Goal: Information Seeking & Learning: Learn about a topic

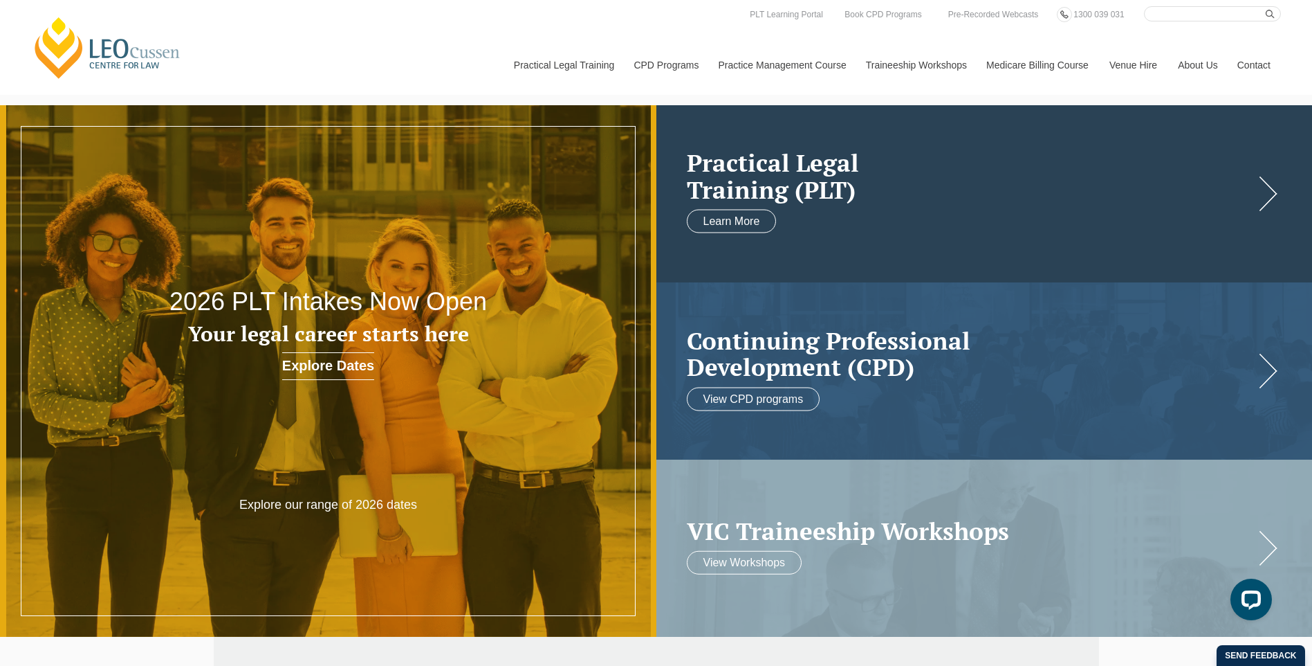
click at [986, 174] on h2 "Practical Legal Training (PLT)" at bounding box center [971, 175] width 568 height 53
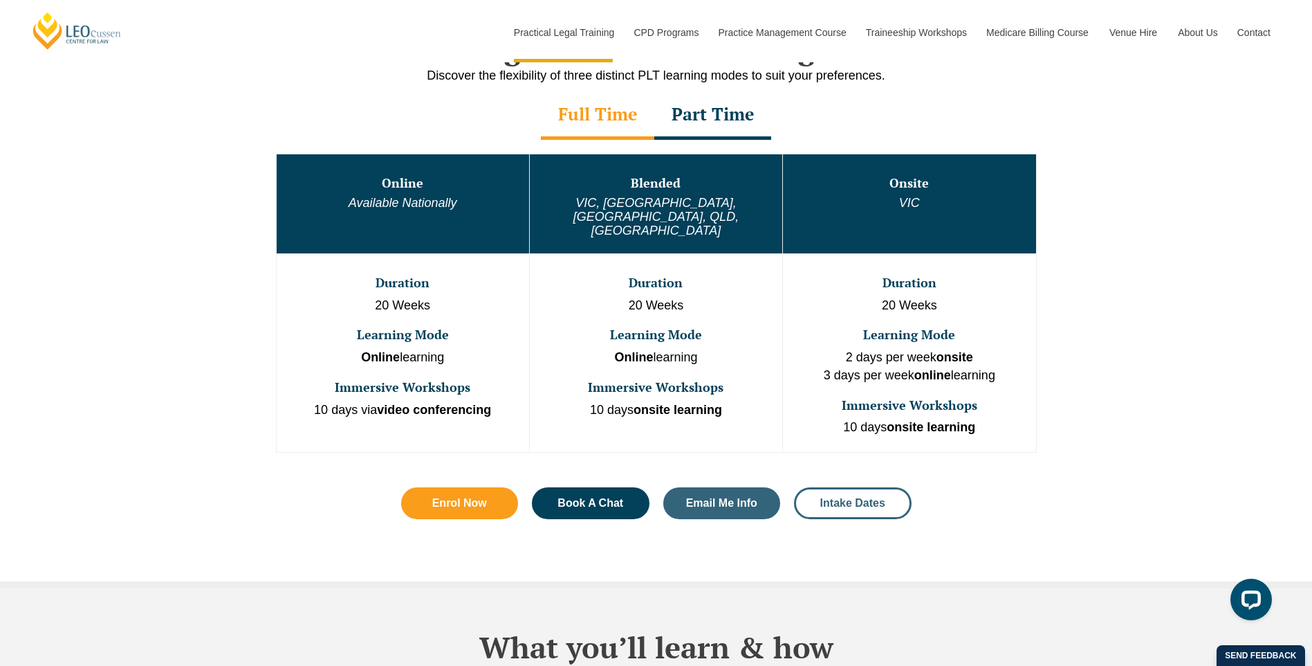
click at [854, 497] on span "Intake Dates" at bounding box center [852, 502] width 65 height 11
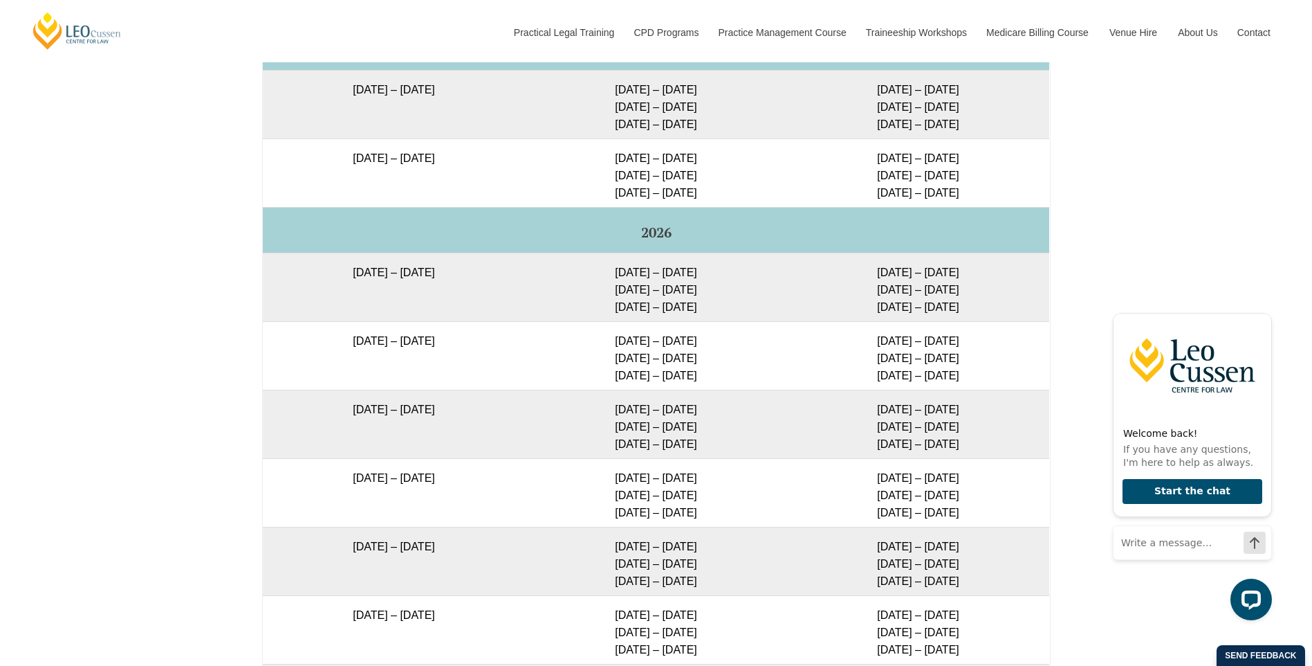
scroll to position [2324, 0]
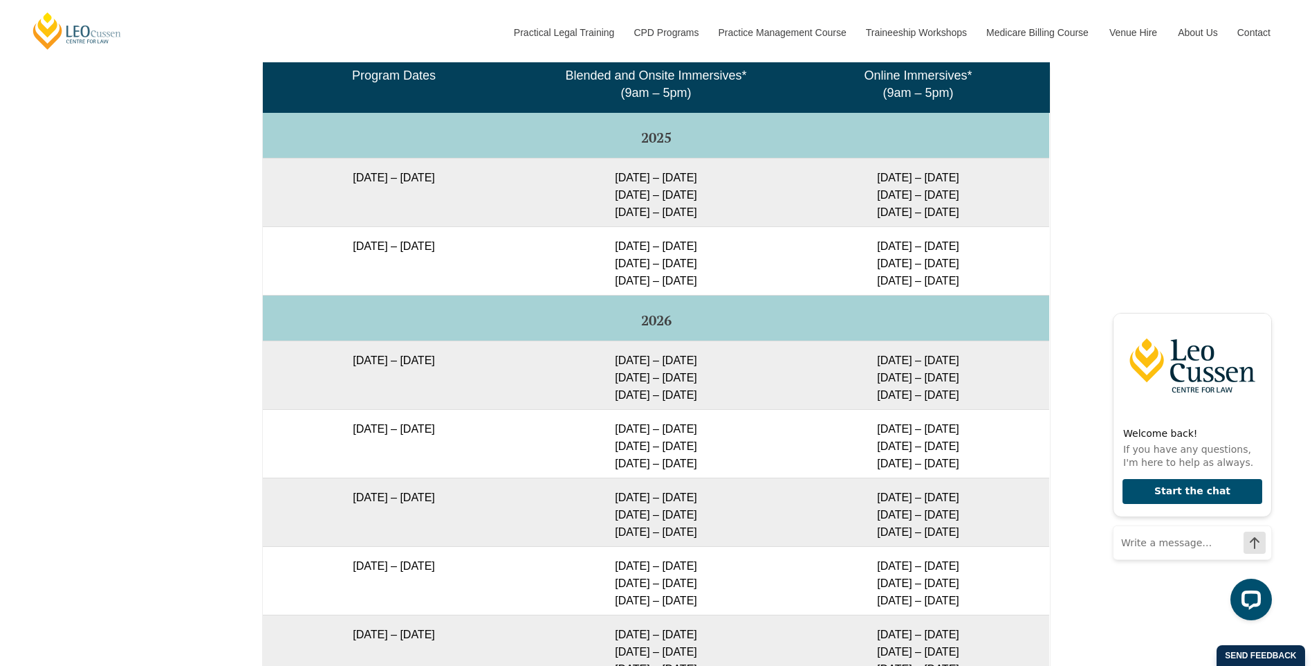
drag, startPoint x: 877, startPoint y: 243, endPoint x: 973, endPoint y: 249, distance: 96.4
click at [973, 249] on td "16 – 19 Dec 2025 11 – 13 Mar 2026 29 Apr – 1 May 2026" at bounding box center [918, 260] width 262 height 68
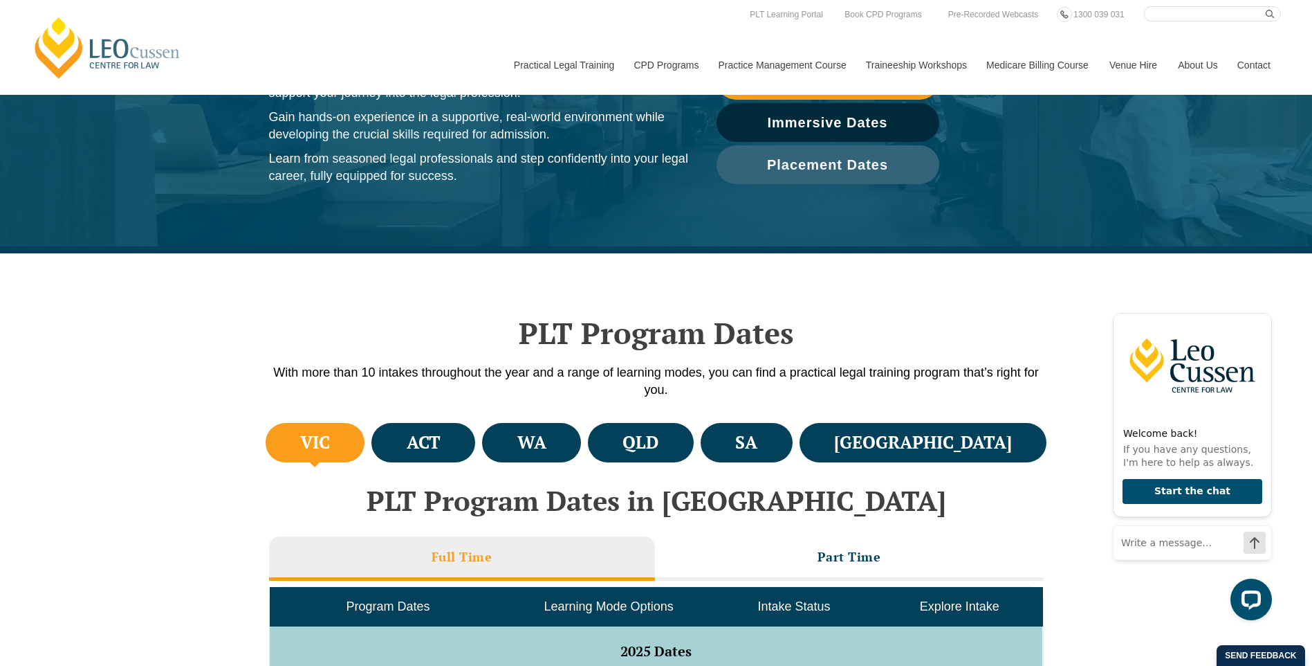
scroll to position [0, 0]
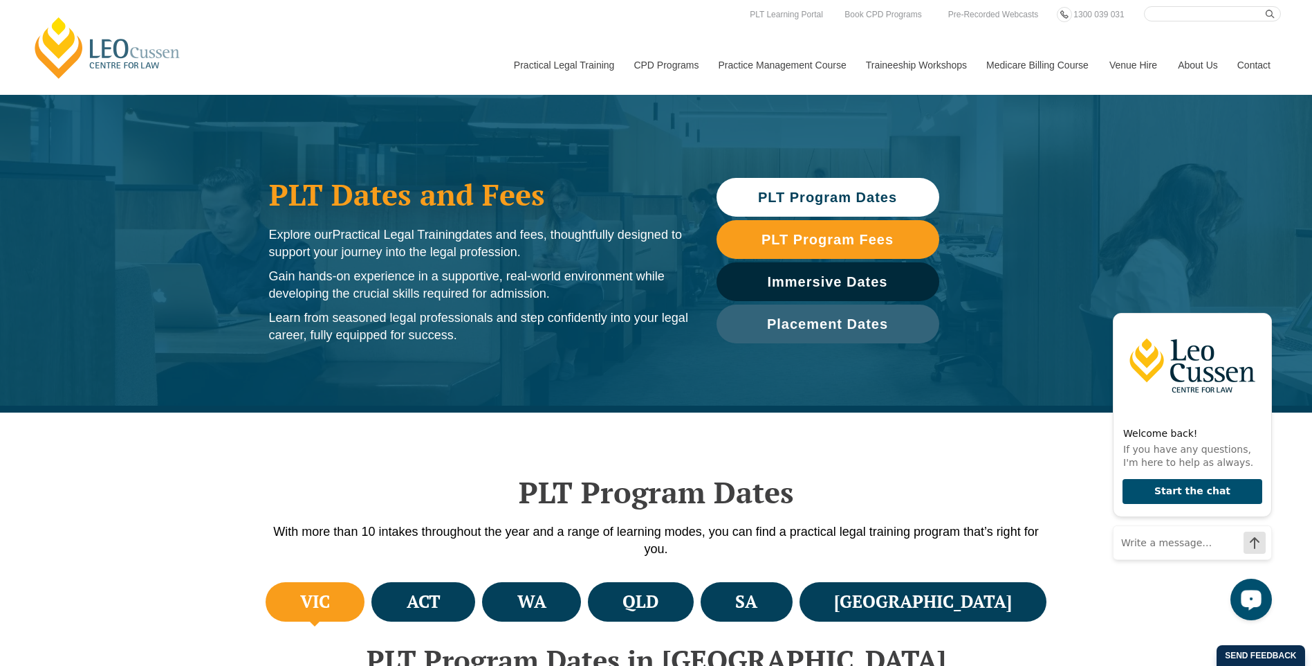
click at [1260, 605] on div "Open LiveChat chat widget" at bounding box center [1252, 599] width 24 height 24
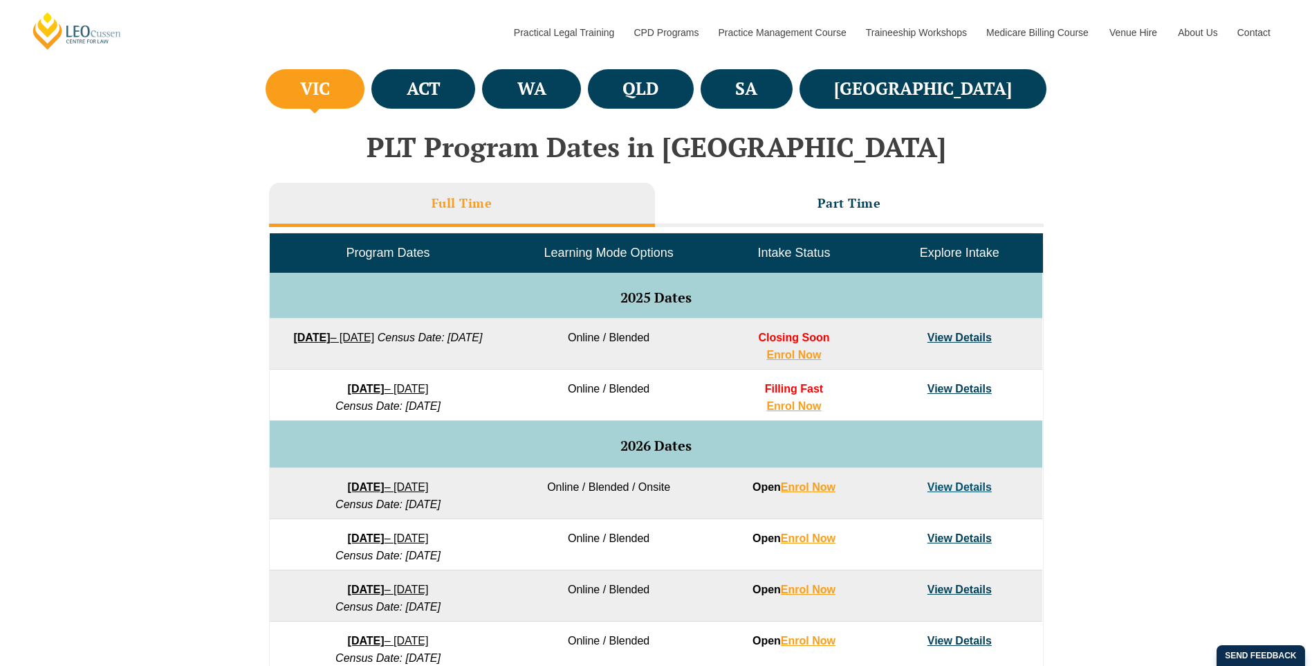
scroll to position [530, 0]
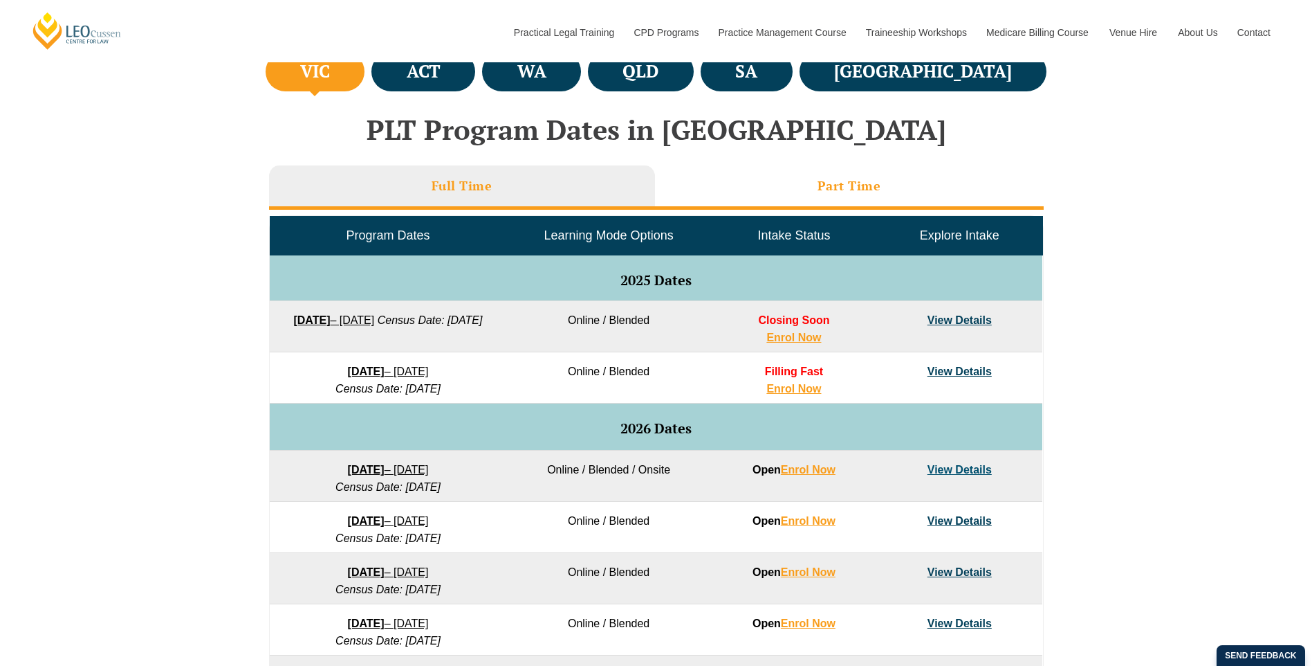
click at [897, 165] on li "Part Time" at bounding box center [849, 187] width 389 height 44
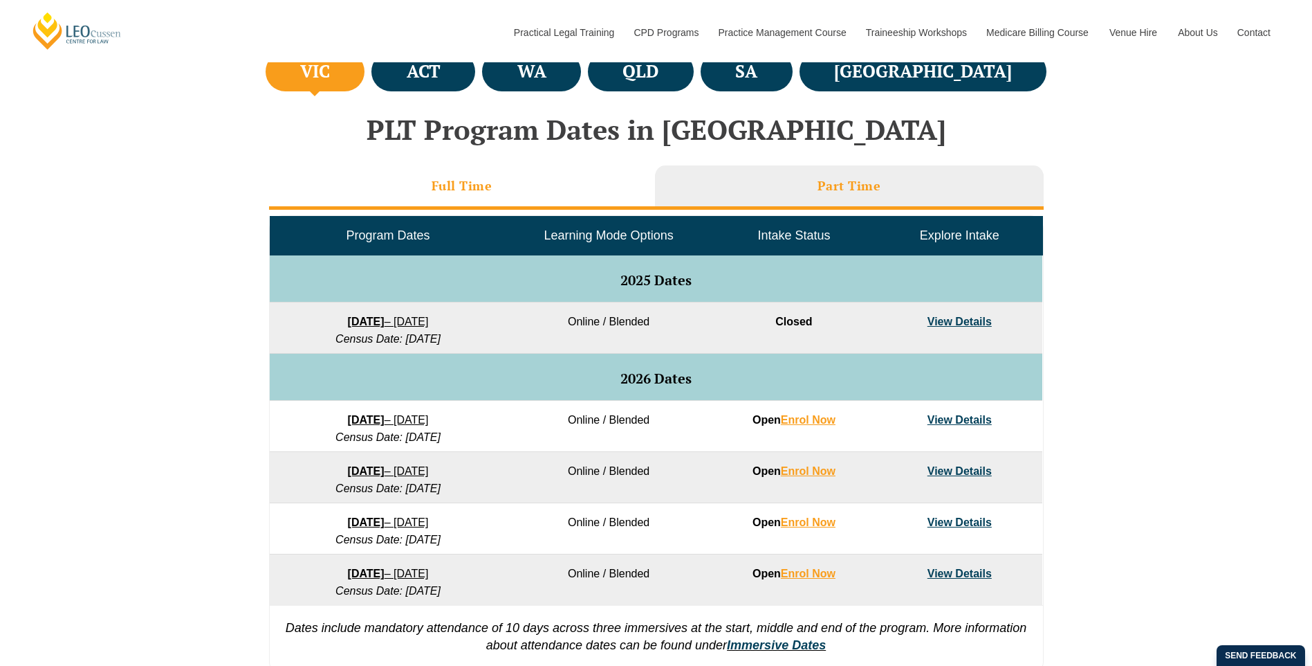
click at [585, 199] on li "Full Time" at bounding box center [462, 187] width 386 height 44
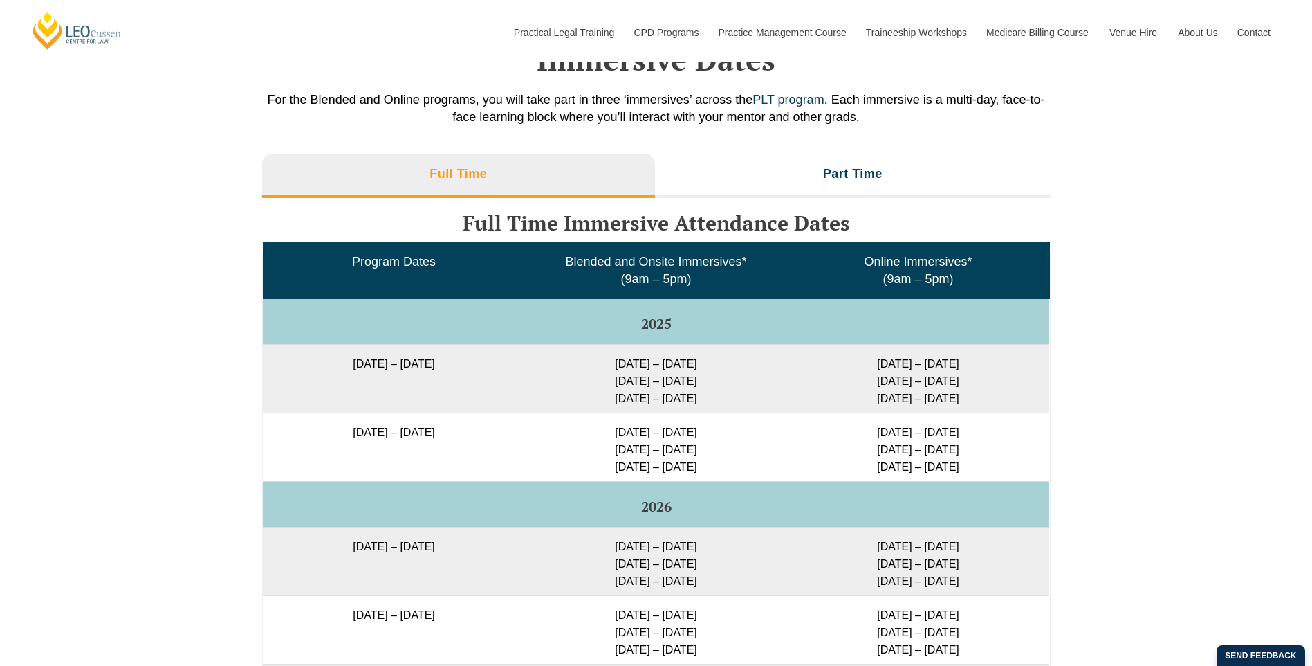
scroll to position [2156, 0]
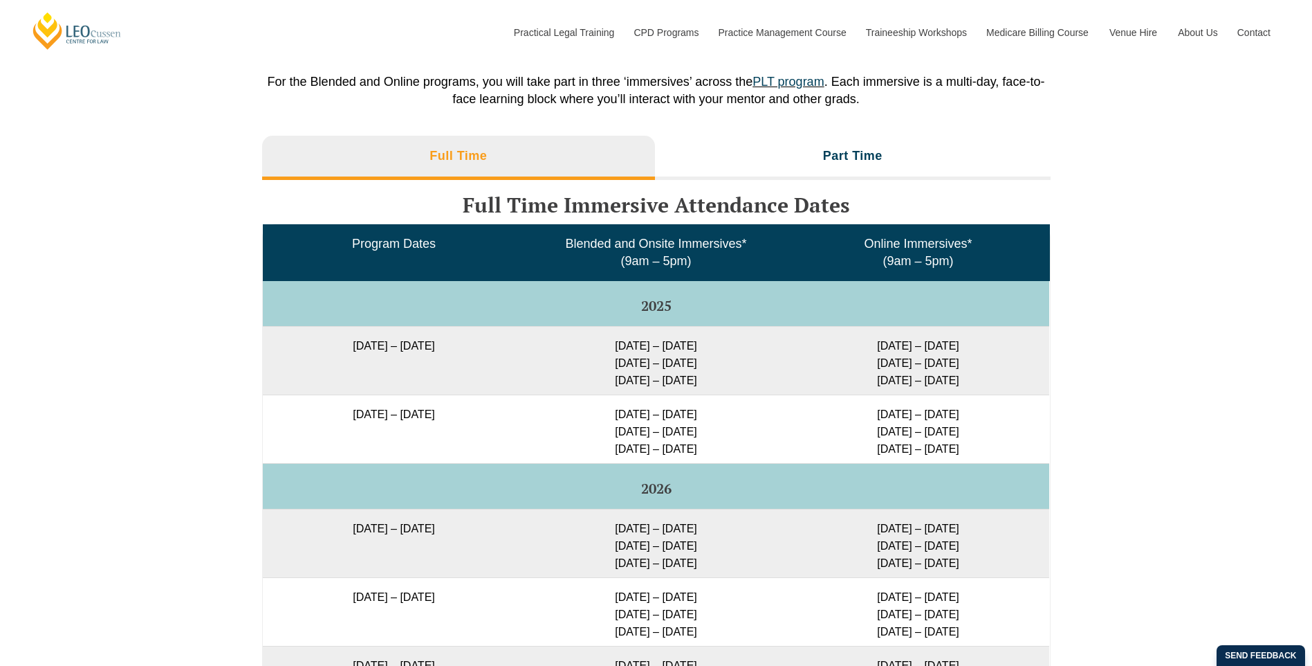
click at [309, 412] on td "8 December 2025 – 8 May 2026" at bounding box center [394, 428] width 262 height 68
drag, startPoint x: 313, startPoint y: 418, endPoint x: 491, endPoint y: 414, distance: 178.5
click at [491, 414] on td "8 December 2025 – 8 May 2026" at bounding box center [394, 428] width 262 height 68
copy td "8 December 2025 – 8 May 2026"
drag, startPoint x: 982, startPoint y: 454, endPoint x: 879, endPoint y: 416, distance: 109.9
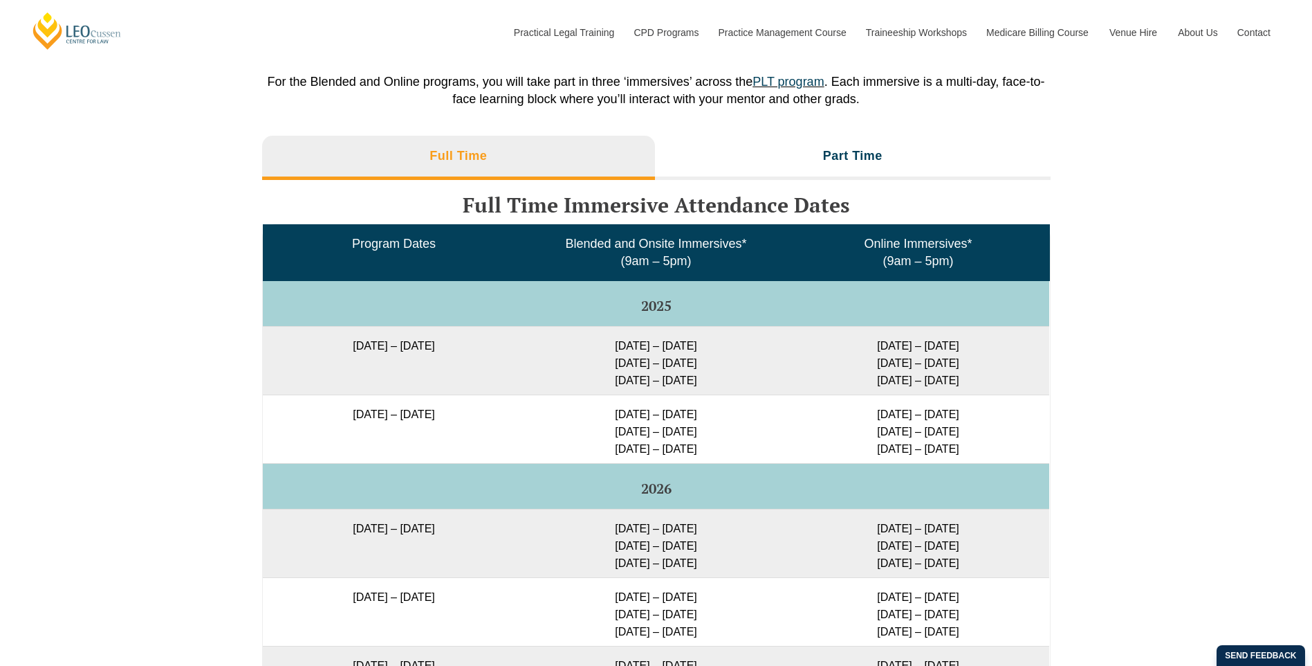
click at [879, 416] on td "16 – 19 Dec 2025 11 – 13 Mar 2026 29 Apr – 1 May 2026" at bounding box center [918, 428] width 262 height 68
click at [875, 416] on td "16 – 19 Dec 2025 11 – 13 Mar 2026 29 Apr – 1 May 2026" at bounding box center [918, 428] width 262 height 68
drag, startPoint x: 875, startPoint y: 416, endPoint x: 980, endPoint y: 450, distance: 110.3
click at [980, 450] on td "16 – 19 Dec 2025 11 – 13 Mar 2026 29 Apr – 1 May 2026" at bounding box center [918, 428] width 262 height 68
copy td "16 – 19 Dec 2025 11 – 13 Mar 2026 29 Apr – 1 May 2026"
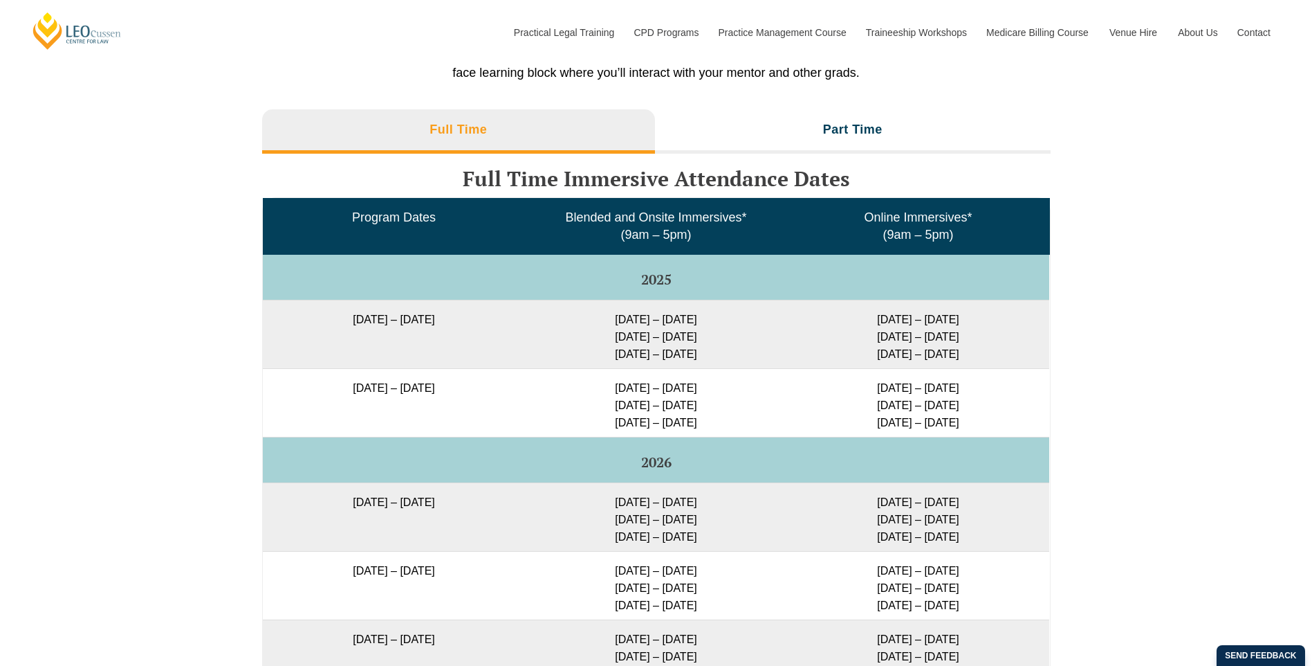
scroll to position [2147, 0]
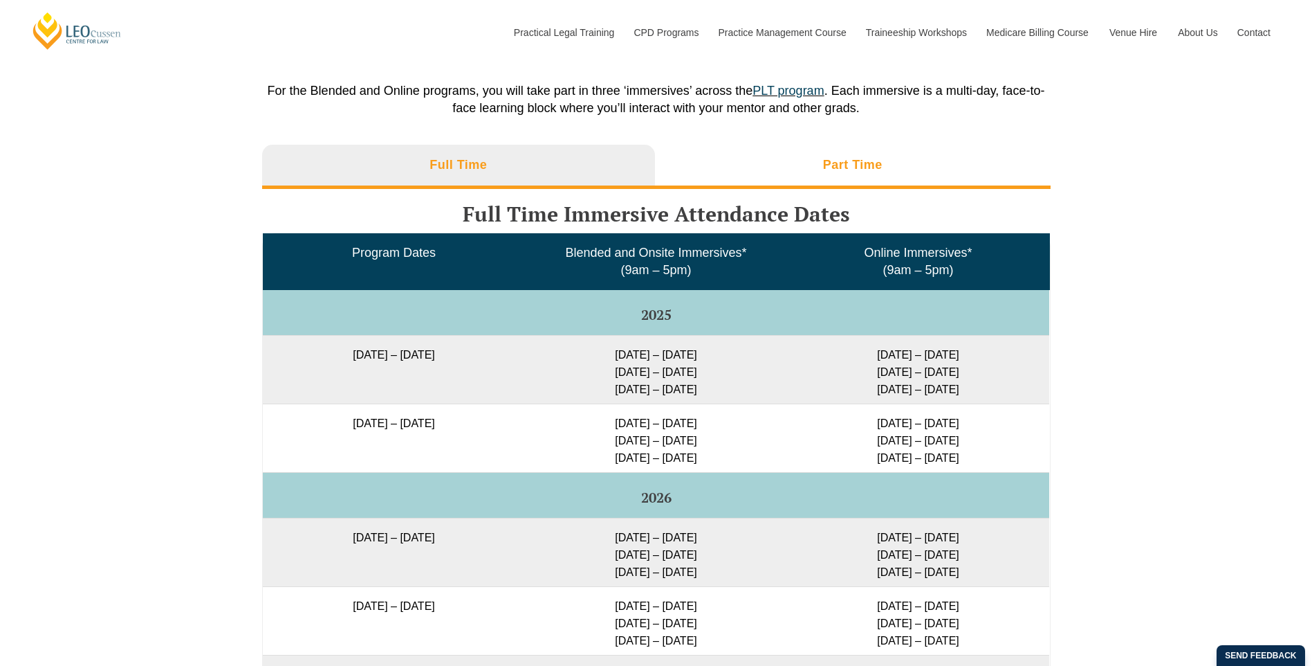
click at [897, 170] on li "Part Time" at bounding box center [853, 167] width 396 height 44
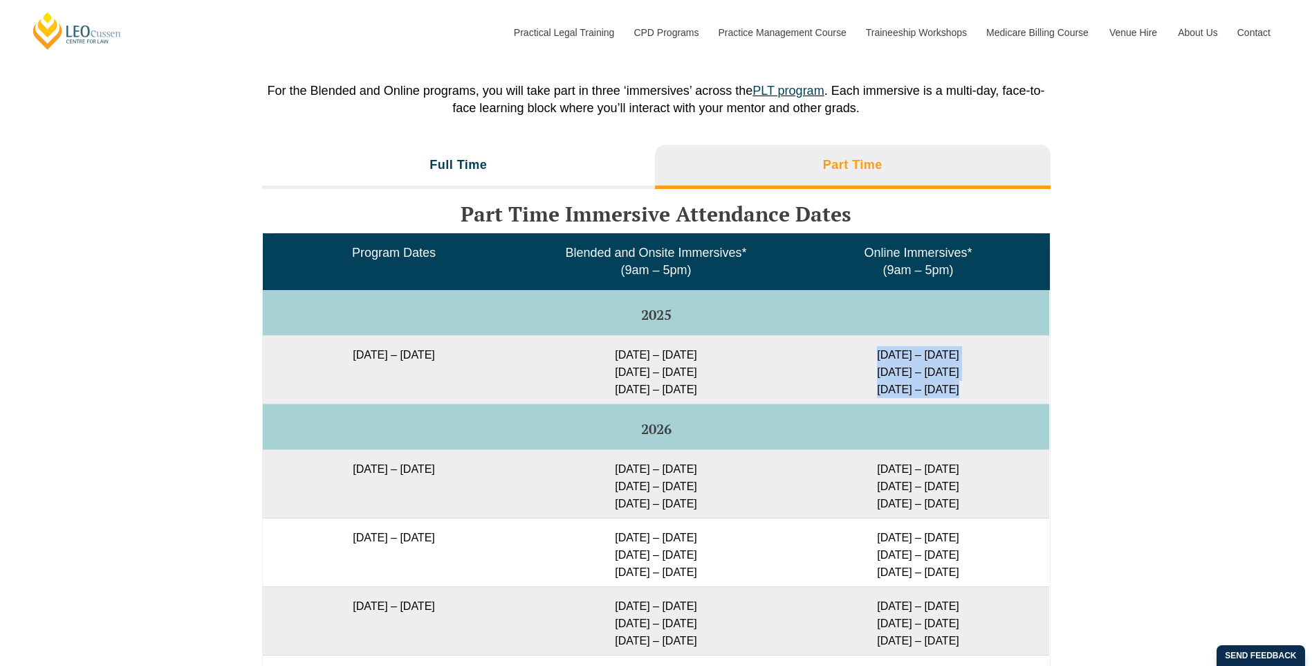
drag, startPoint x: 871, startPoint y: 358, endPoint x: 969, endPoint y: 401, distance: 106.9
click at [969, 401] on td "22 – 25 Sep 2025 28 – 30 Jan 2026 8 – 10 Apr 2026" at bounding box center [918, 369] width 262 height 68
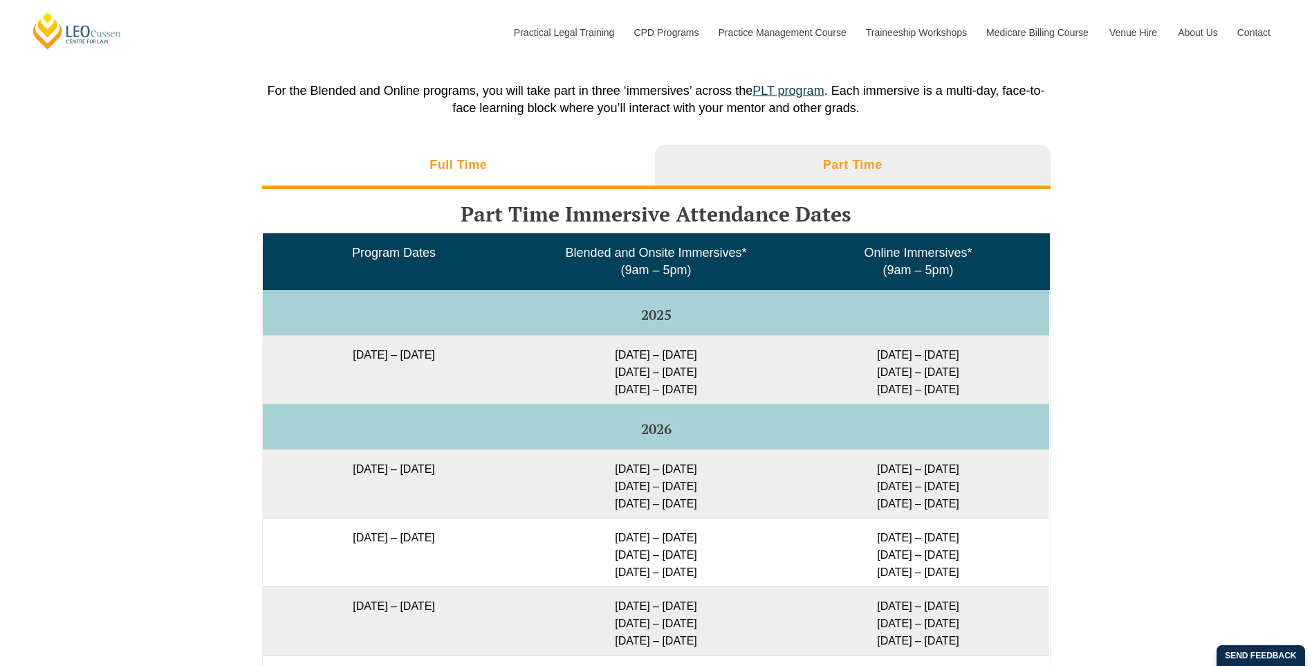
click at [520, 163] on li "Full Time" at bounding box center [459, 167] width 394 height 44
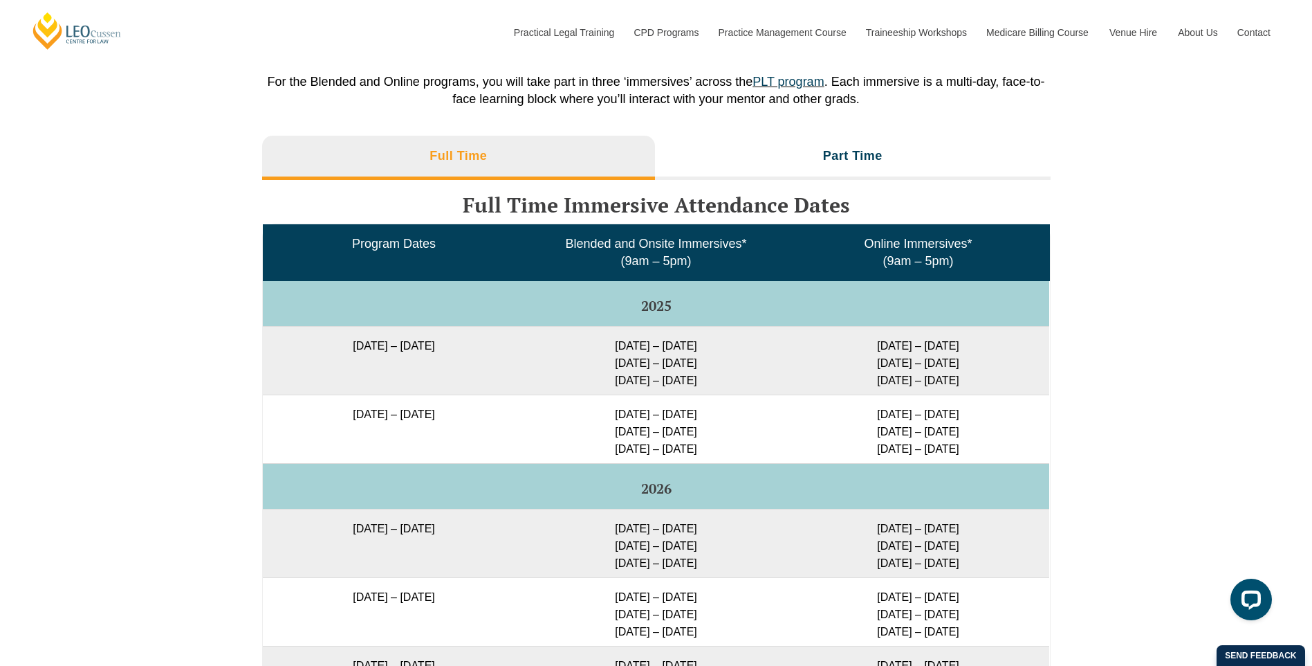
scroll to position [2217, 0]
